Goal: Task Accomplishment & Management: Complete application form

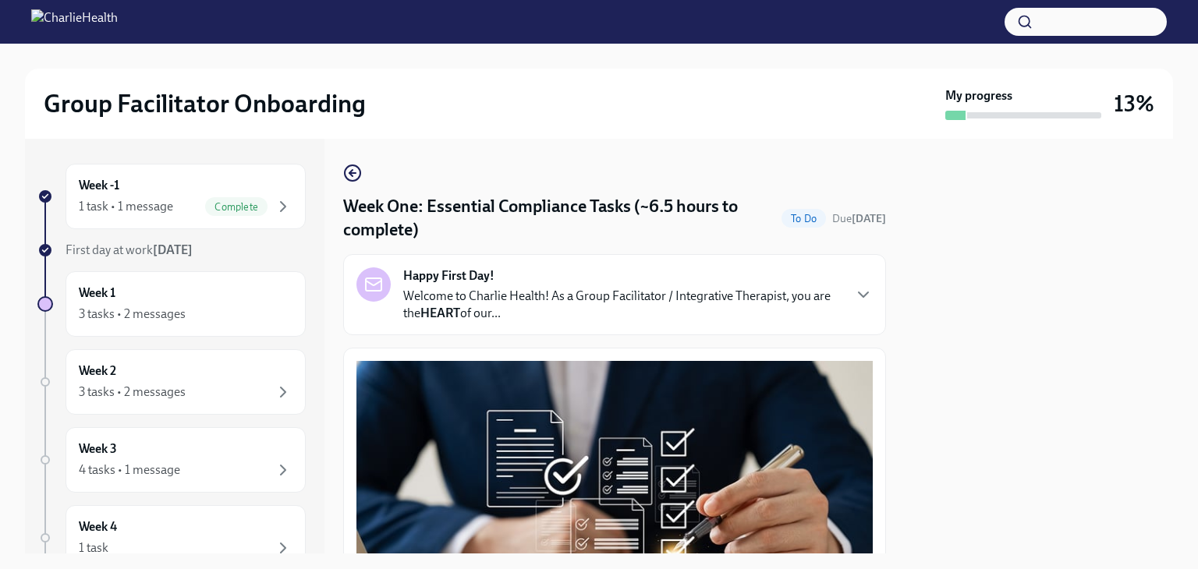
scroll to position [3686, 0]
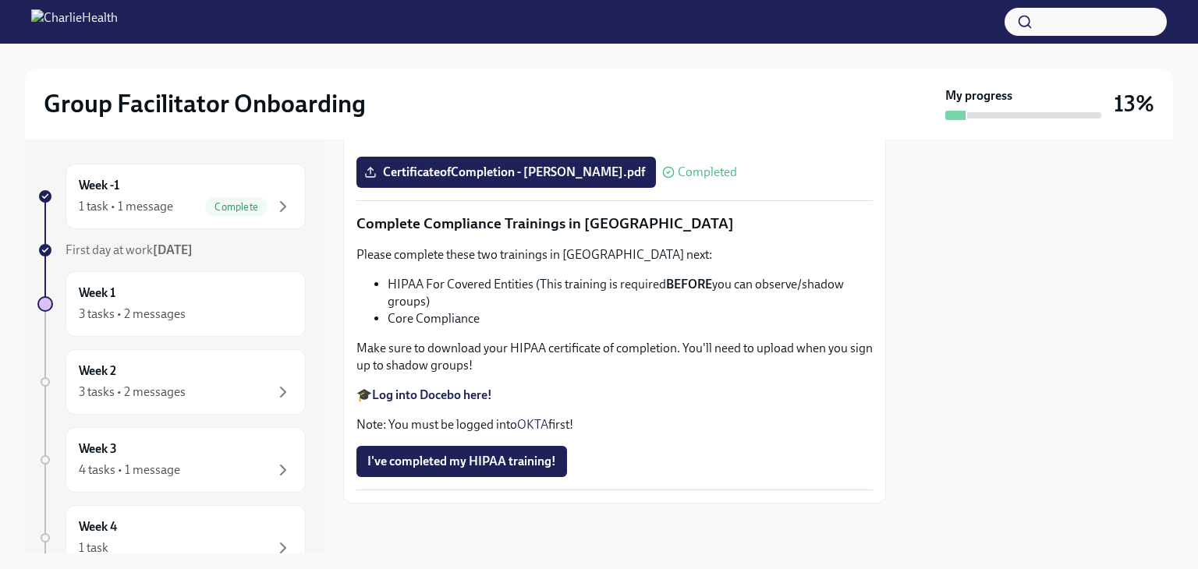
click at [434, 394] on strong "Log into Docebo here!" at bounding box center [432, 395] width 120 height 15
click at [497, 468] on span "I've completed my HIPAA training!" at bounding box center [461, 462] width 189 height 16
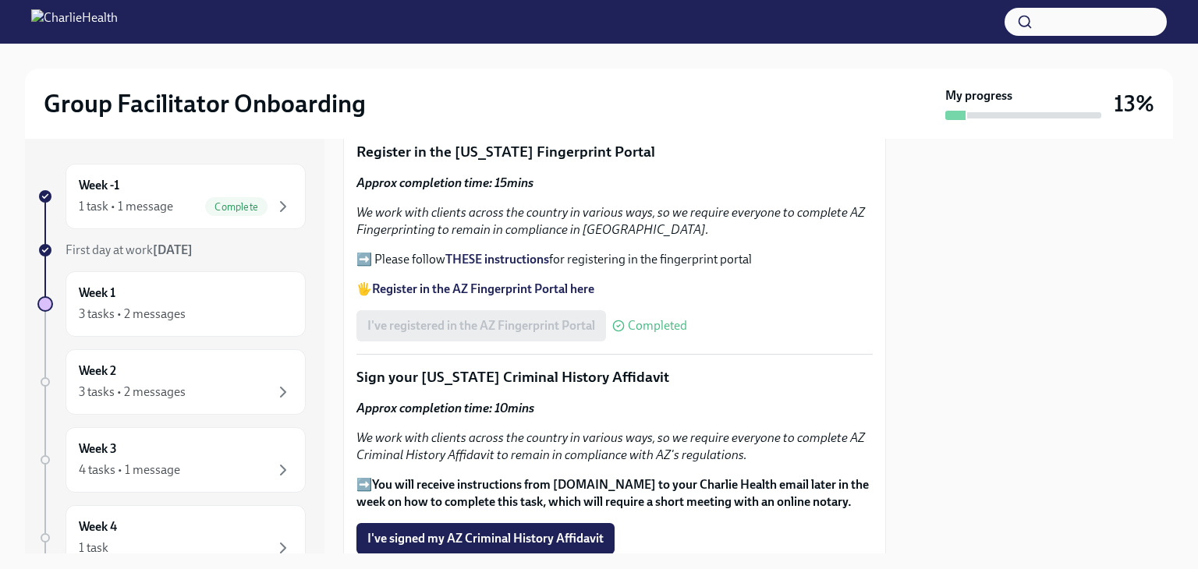
scroll to position [1893, 0]
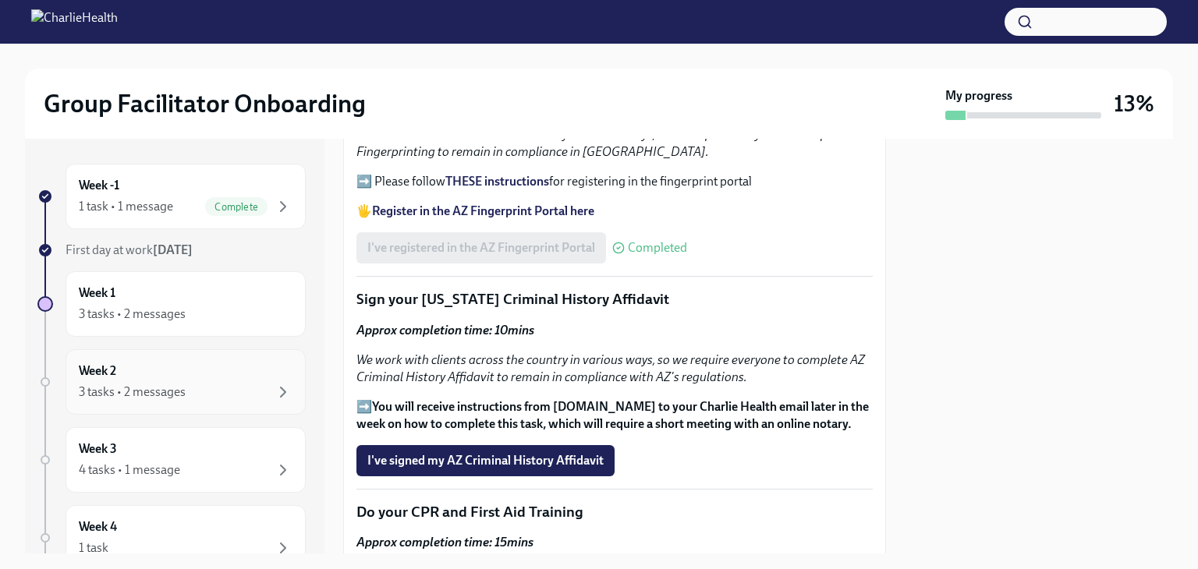
click at [115, 384] on div "3 tasks • 2 messages" at bounding box center [132, 392] width 107 height 17
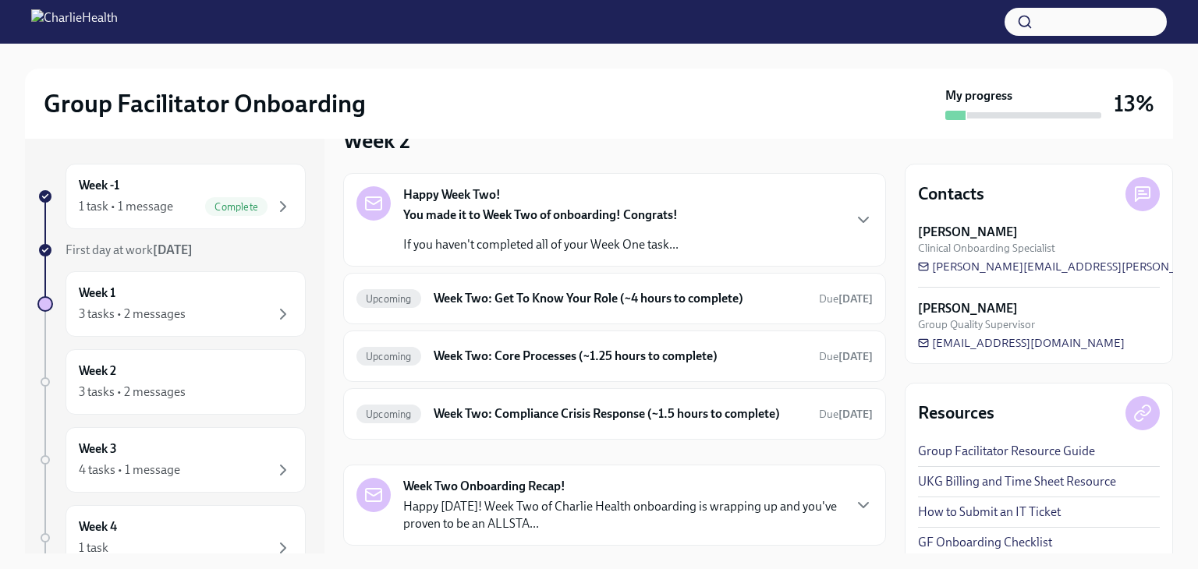
scroll to position [78, 0]
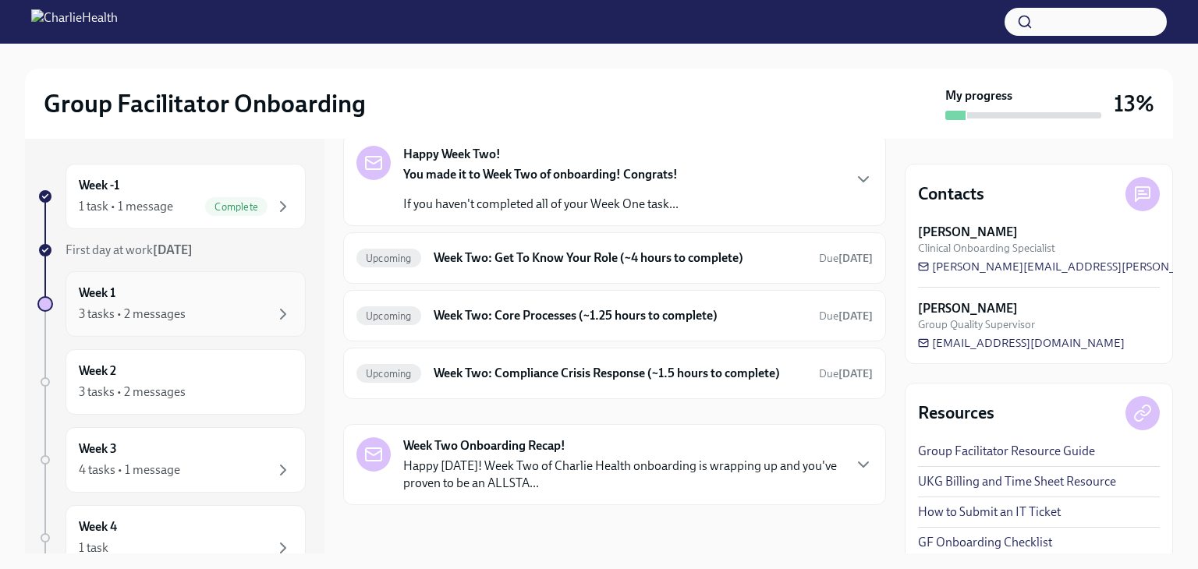
click at [169, 305] on div "3 tasks • 2 messages" at bounding box center [186, 314] width 214 height 19
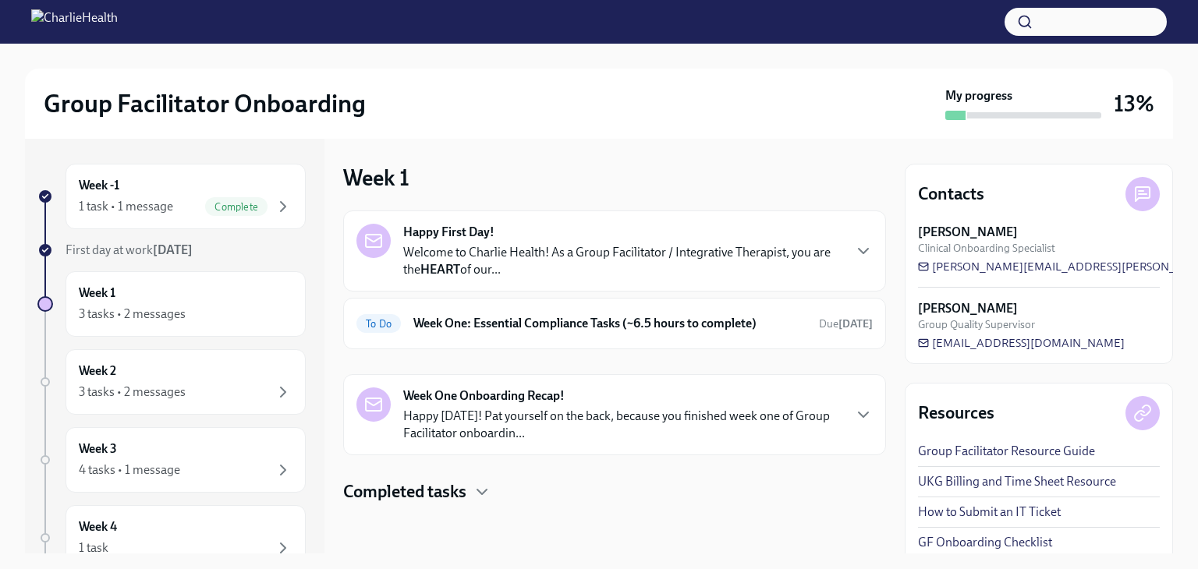
click at [858, 402] on div "Week One Onboarding Recap! Happy [DATE]! Pat yourself on the back, because you …" at bounding box center [614, 415] width 516 height 55
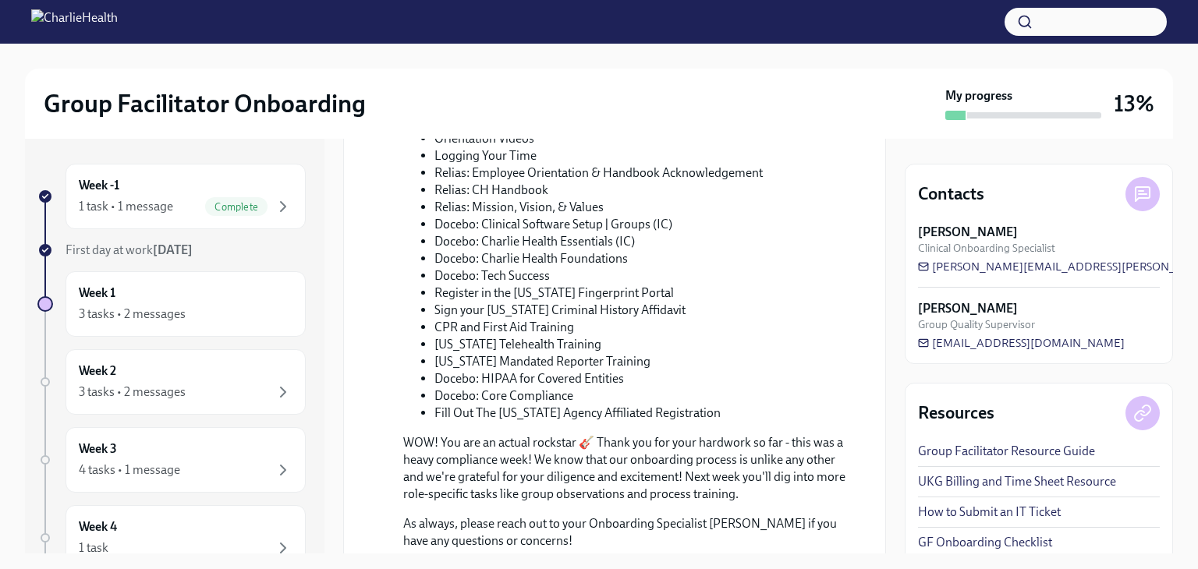
scroll to position [798, 0]
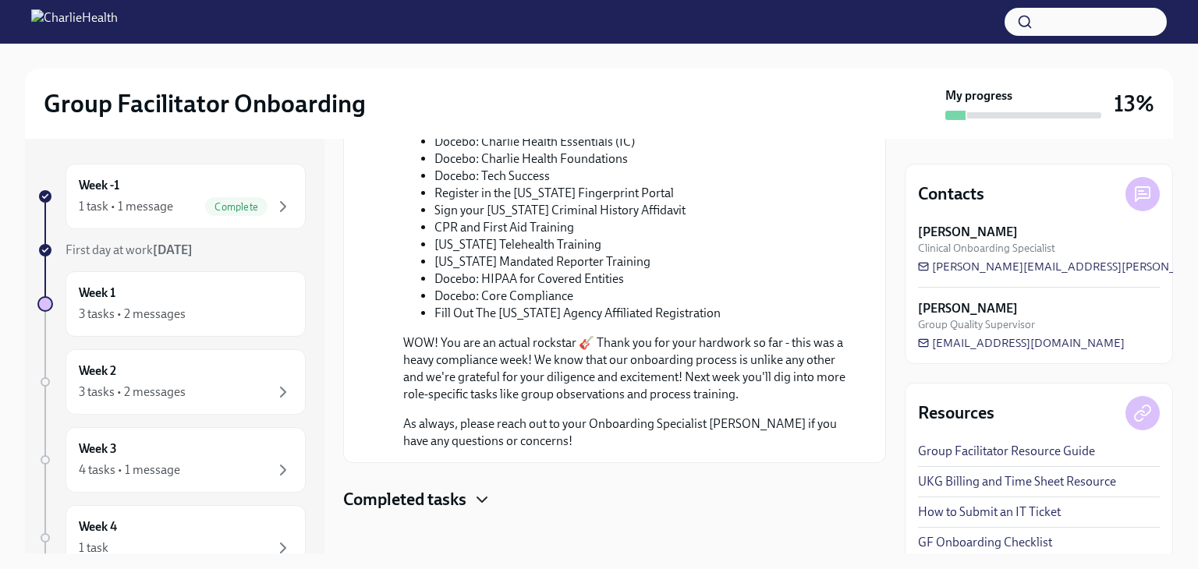
click at [487, 490] on icon "button" at bounding box center [481, 499] width 19 height 19
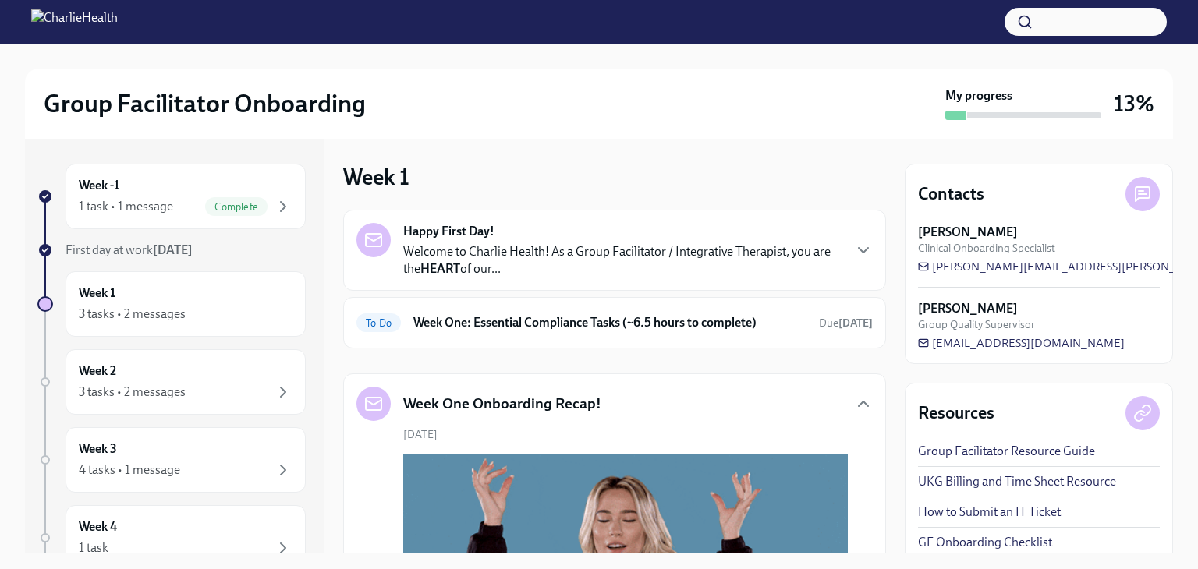
scroll to position [0, 0]
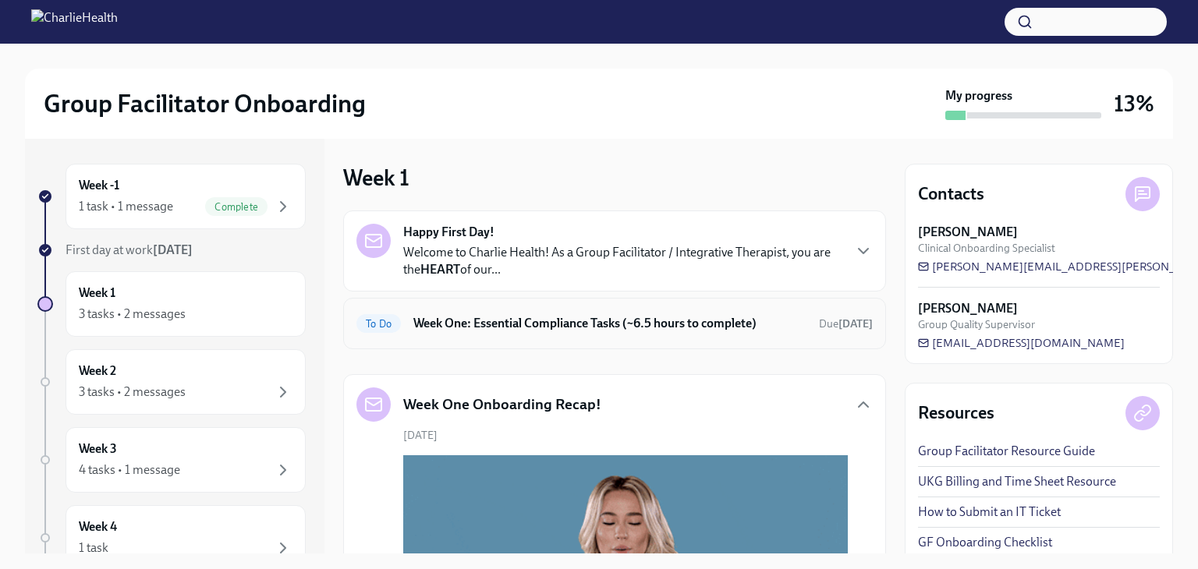
click at [577, 328] on h6 "Week One: Essential Compliance Tasks (~6.5 hours to complete)" at bounding box center [609, 323] width 393 height 17
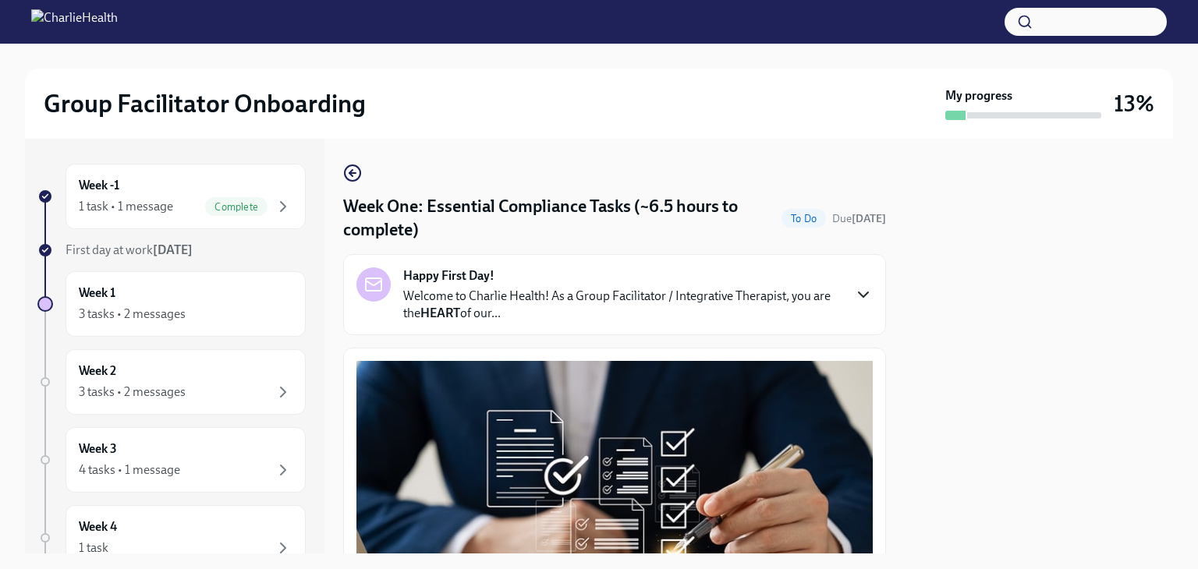
click at [854, 285] on icon "button" at bounding box center [863, 294] width 19 height 19
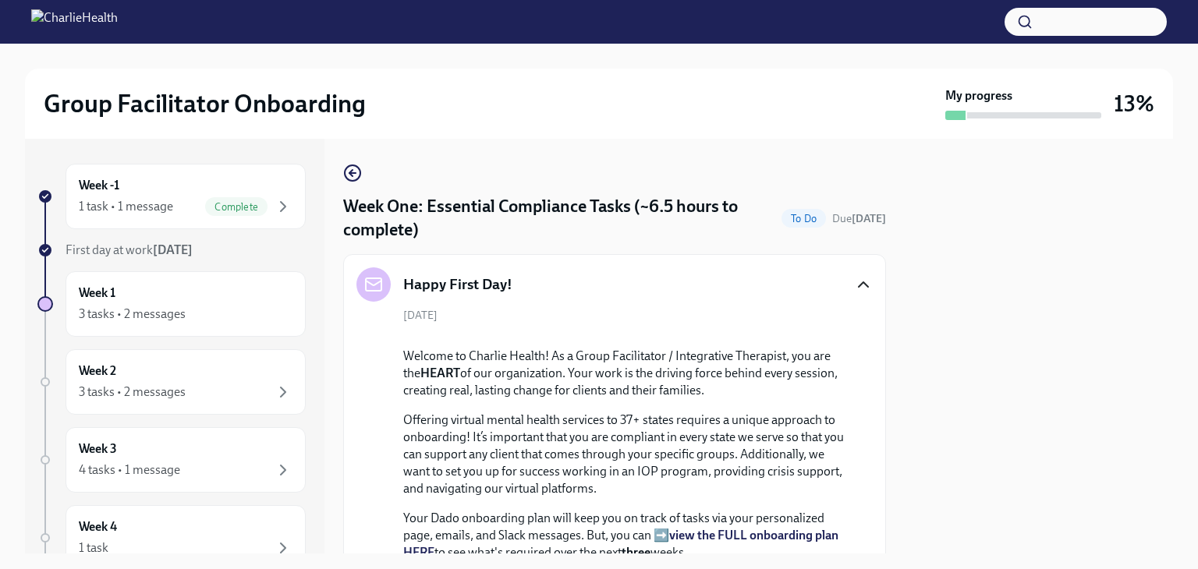
click at [848, 274] on div "Happy First Day!" at bounding box center [614, 284] width 516 height 34
click at [858, 285] on icon "button" at bounding box center [862, 284] width 9 height 5
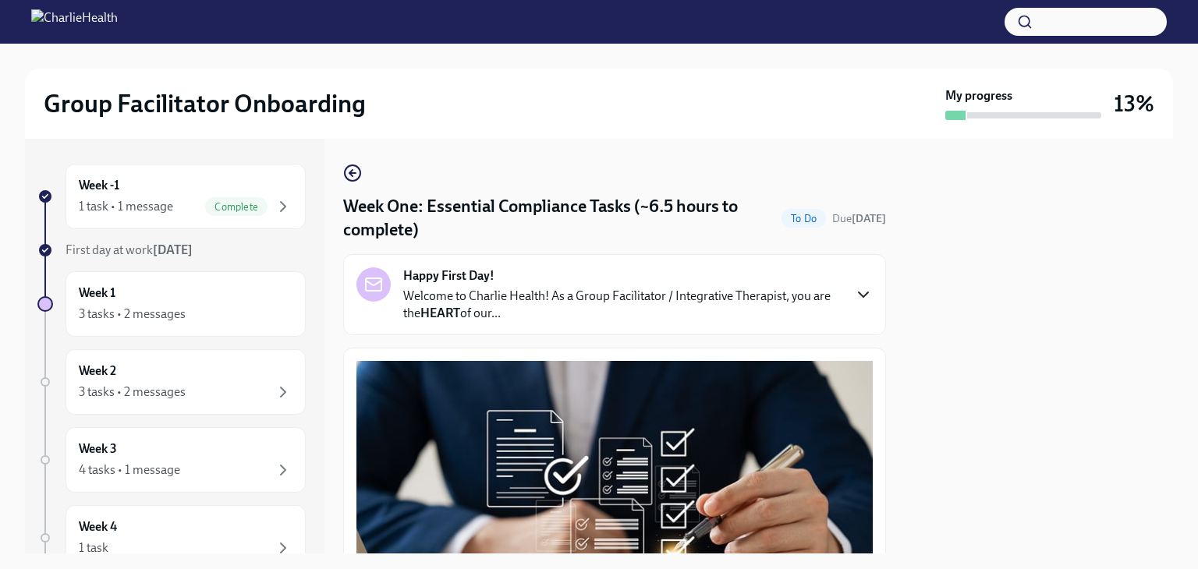
click at [858, 294] on icon "button" at bounding box center [862, 294] width 9 height 5
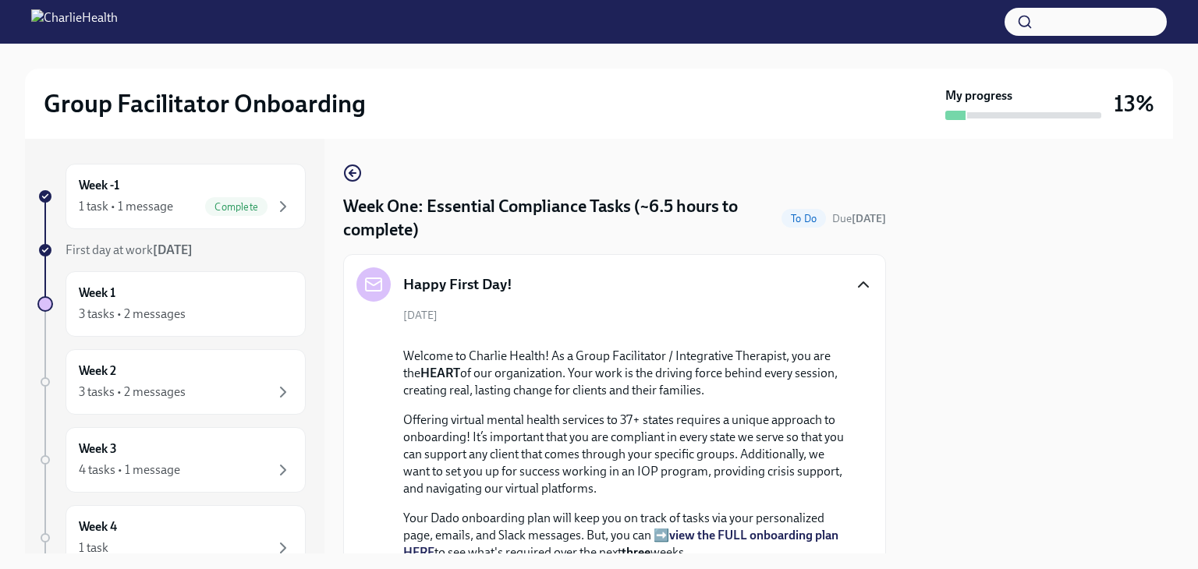
click at [854, 281] on icon "button" at bounding box center [863, 284] width 19 height 19
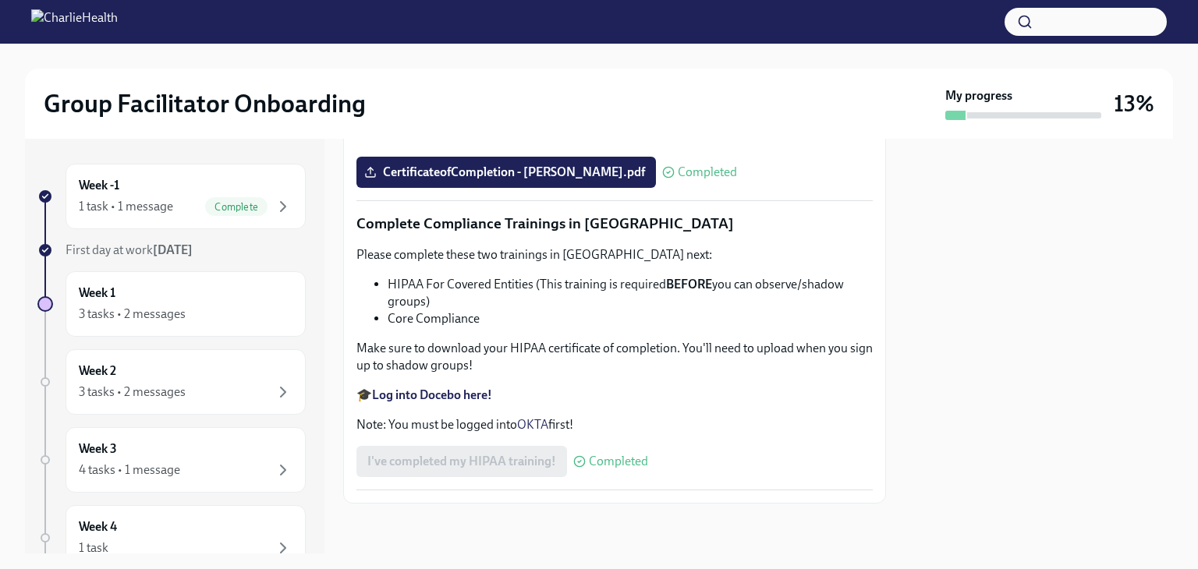
scroll to position [3686, 0]
